Goal: Transaction & Acquisition: Purchase product/service

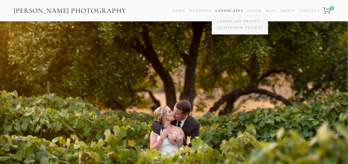
click at [232, 9] on link "Landscapes" at bounding box center [230, 10] width 28 height 4
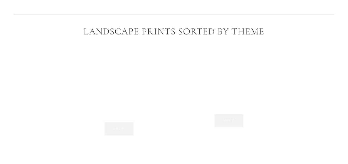
scroll to position [382, 0]
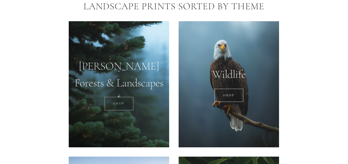
click at [119, 103] on link "SHOP" at bounding box center [119, 104] width 29 height 14
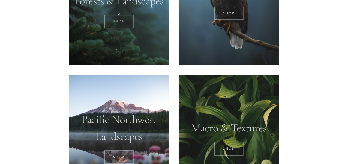
scroll to position [518, 0]
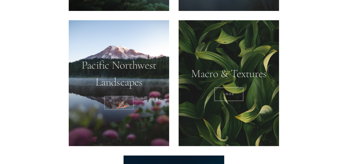
click at [120, 107] on link "SHOP" at bounding box center [119, 103] width 29 height 14
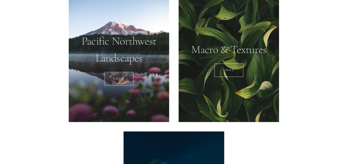
scroll to position [573, 0]
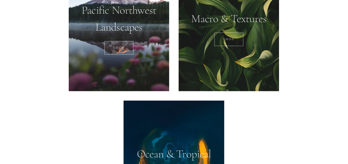
click at [224, 41] on link "Shop" at bounding box center [229, 39] width 29 height 14
click at [115, 45] on link "SHOP" at bounding box center [119, 48] width 29 height 14
